Goal: Task Accomplishment & Management: Use online tool/utility

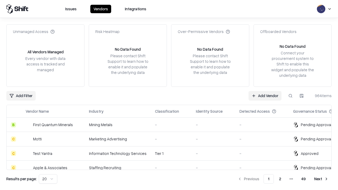
click at [265, 96] on link "Add Vendor" at bounding box center [264, 95] width 33 height 9
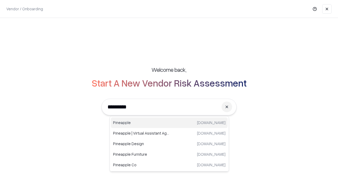
click at [169, 123] on div "Pineapple [DOMAIN_NAME]" at bounding box center [169, 122] width 117 height 11
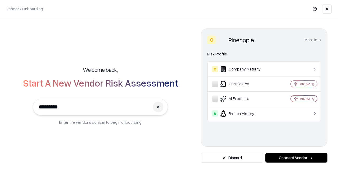
type input "*********"
click at [296, 158] on button "Onboard Vendor" at bounding box center [296, 157] width 62 height 9
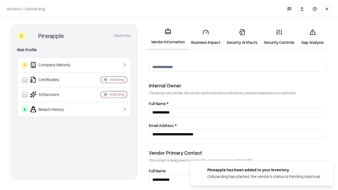
scroll to position [273, 0]
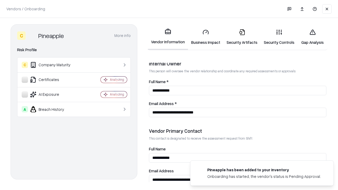
click at [206, 37] on link "Business Impact" at bounding box center [205, 37] width 35 height 25
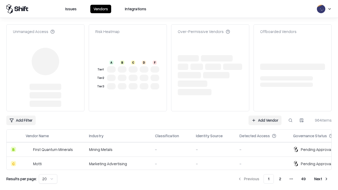
click at [265, 116] on link "Add Vendor" at bounding box center [264, 120] width 33 height 9
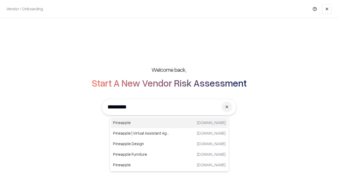
click at [169, 123] on div "Pineapple [DOMAIN_NAME]" at bounding box center [169, 122] width 117 height 11
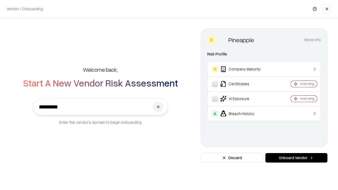
type input "*********"
click at [296, 158] on button "Onboard Vendor" at bounding box center [296, 157] width 62 height 9
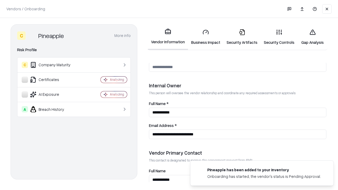
scroll to position [273, 0]
